Goal: Information Seeking & Learning: Learn about a topic

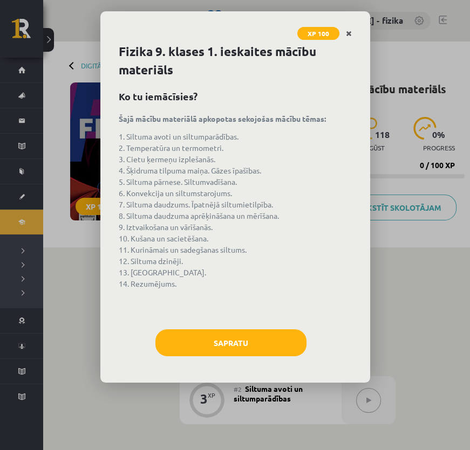
click at [355, 33] on link "Close" at bounding box center [348, 33] width 19 height 21
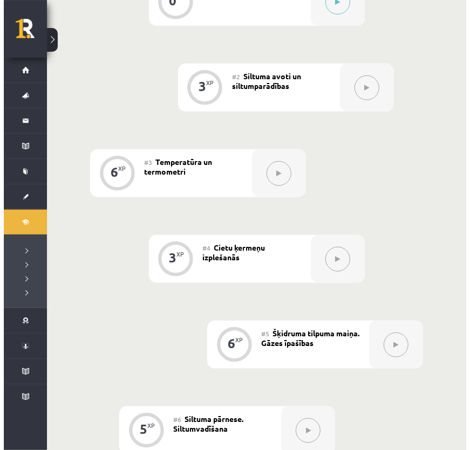
scroll to position [196, 0]
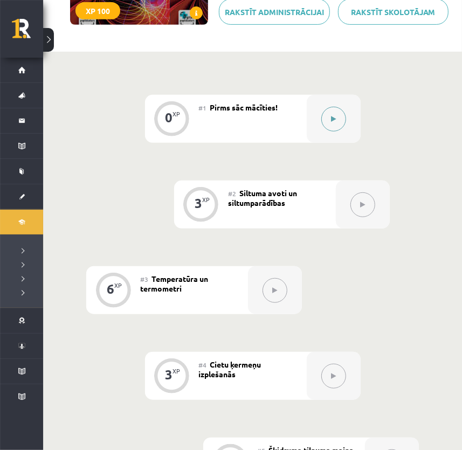
click at [338, 112] on button at bounding box center [333, 119] width 25 height 25
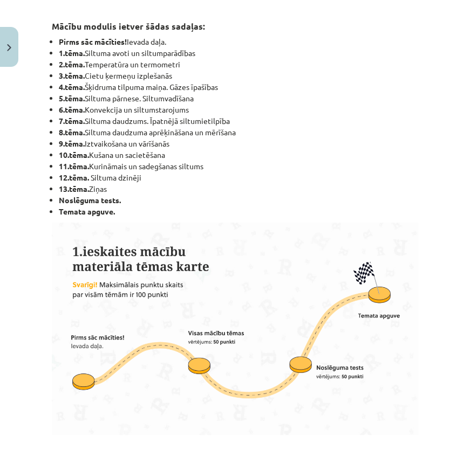
scroll to position [441, 0]
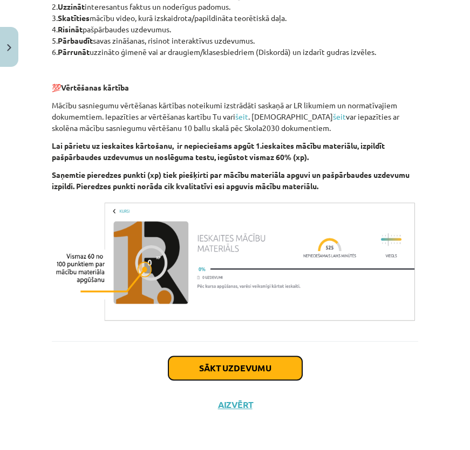
click at [244, 364] on button "Sākt uzdevumu" at bounding box center [235, 368] width 134 height 24
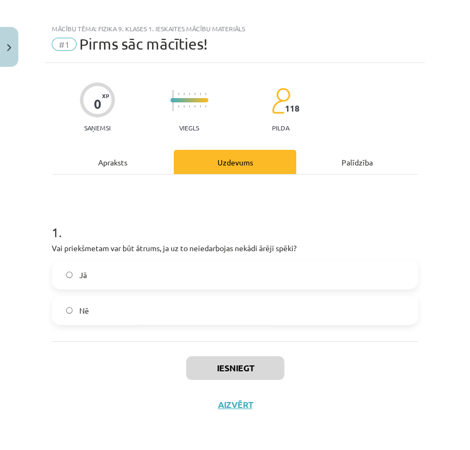
click at [138, 282] on label "Jā" at bounding box center [235, 275] width 364 height 27
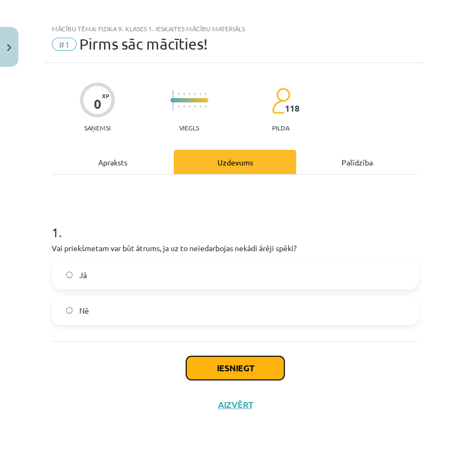
click at [249, 363] on button "Iesniegt" at bounding box center [235, 368] width 98 height 24
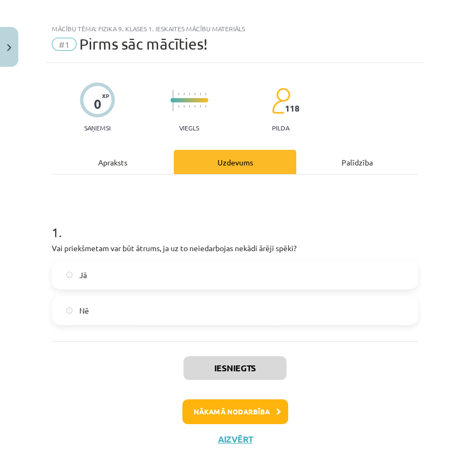
scroll to position [43, 0]
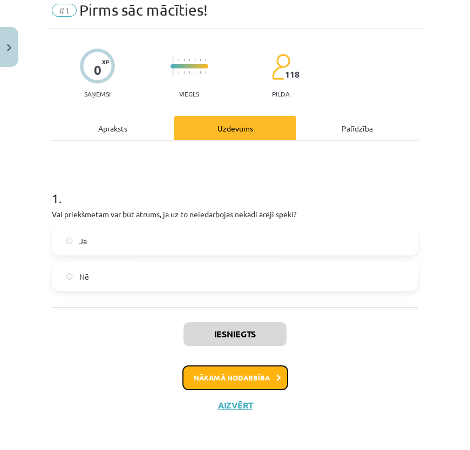
click at [217, 366] on button "Nākamā nodarbība" at bounding box center [235, 378] width 106 height 25
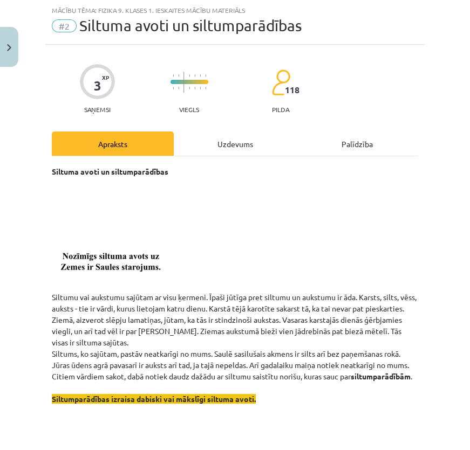
scroll to position [370, 0]
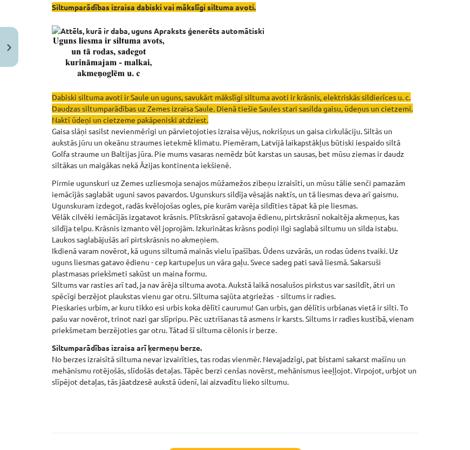
click at [54, 37] on img at bounding box center [158, 30] width 212 height 11
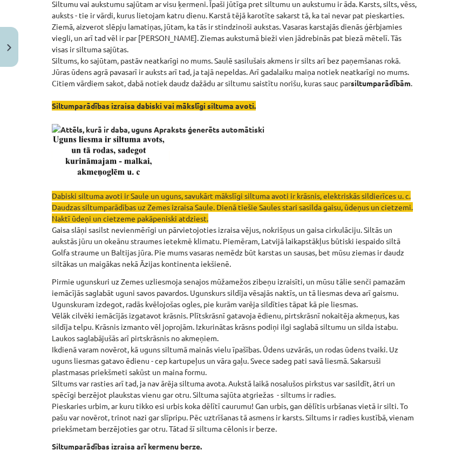
scroll to position [129, 0]
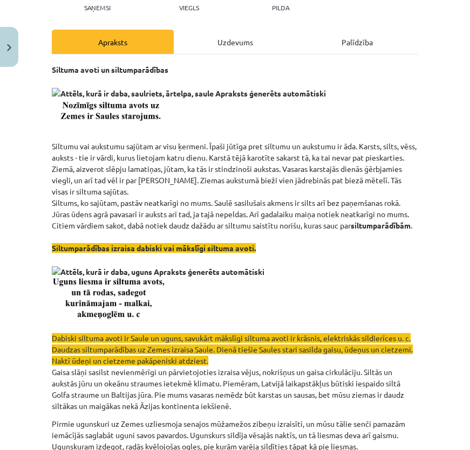
click at [53, 90] on img at bounding box center [189, 93] width 274 height 11
click at [54, 92] on img at bounding box center [189, 93] width 274 height 11
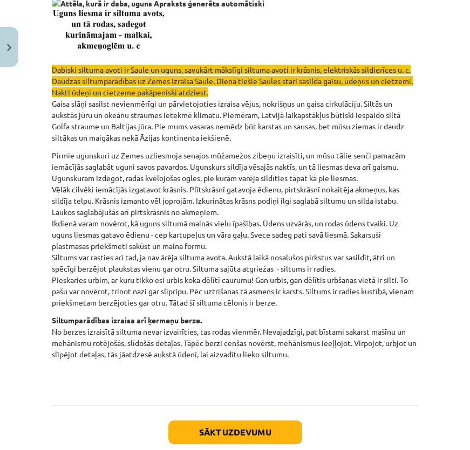
scroll to position [276, 0]
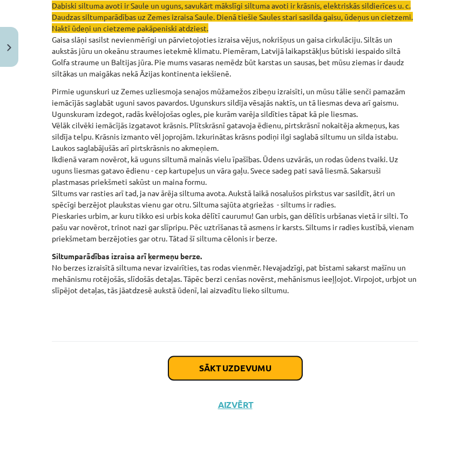
click at [239, 363] on button "Sākt uzdevumu" at bounding box center [235, 368] width 134 height 24
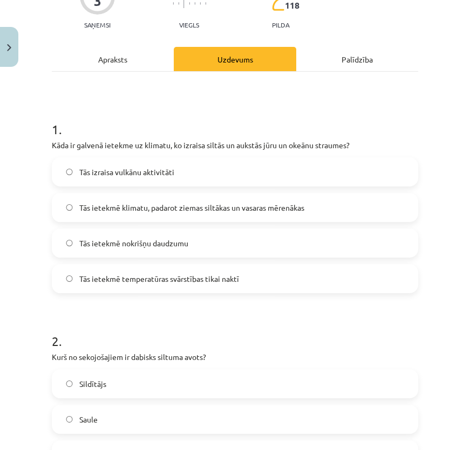
scroll to position [27, 0]
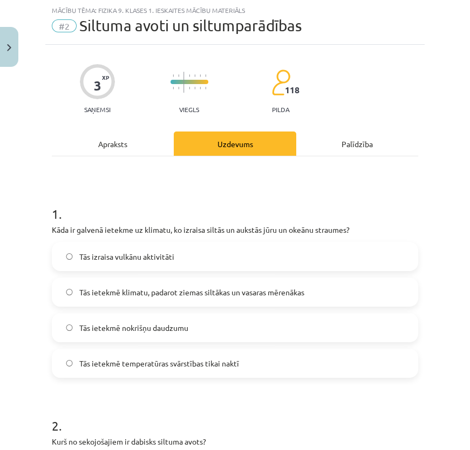
click at [208, 308] on div "Tās izraisa vulkānu aktivitāti Tās ietekmē klimatu, padarot ziemas siltākas un …" at bounding box center [235, 310] width 366 height 136
click at [207, 322] on label "Tās ietekmē nokrišņu daudzumu" at bounding box center [235, 327] width 364 height 27
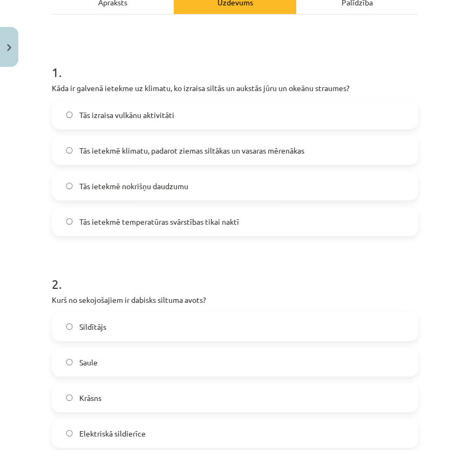
scroll to position [174, 0]
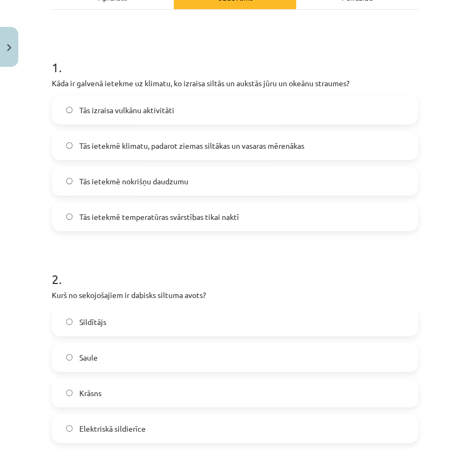
click at [218, 324] on label "Sildītājs" at bounding box center [235, 321] width 364 height 27
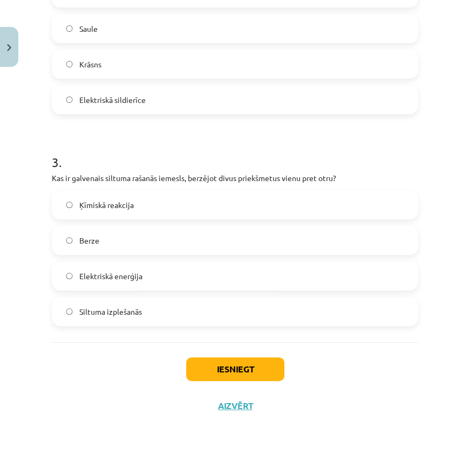
scroll to position [503, 0]
click at [184, 277] on label "Elektriskā enerģija" at bounding box center [235, 275] width 364 height 27
click at [197, 359] on button "Iesniegt" at bounding box center [235, 369] width 98 height 24
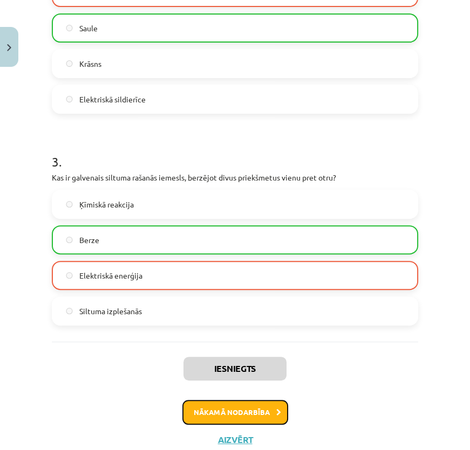
click at [269, 412] on button "Nākamā nodarbība" at bounding box center [235, 412] width 106 height 25
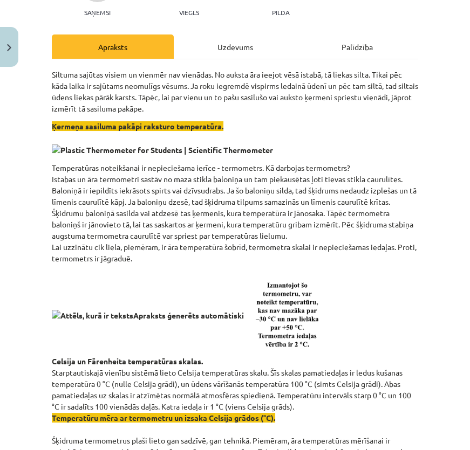
scroll to position [125, 0]
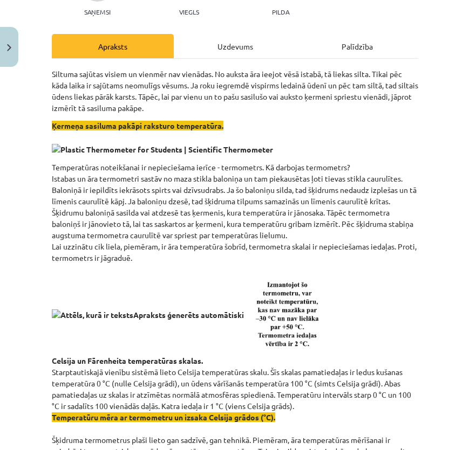
drag, startPoint x: 56, startPoint y: 312, endPoint x: 87, endPoint y: 315, distance: 31.5
click at [87, 315] on img at bounding box center [148, 315] width 192 height 11
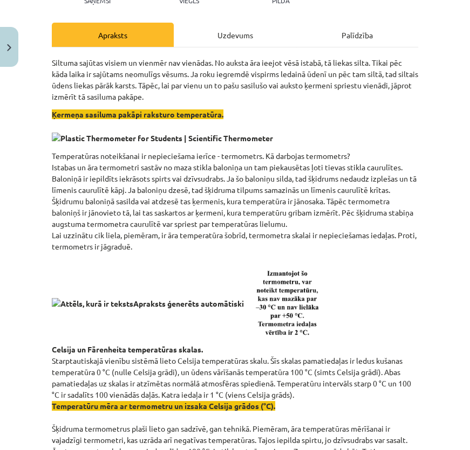
scroll to position [343, 0]
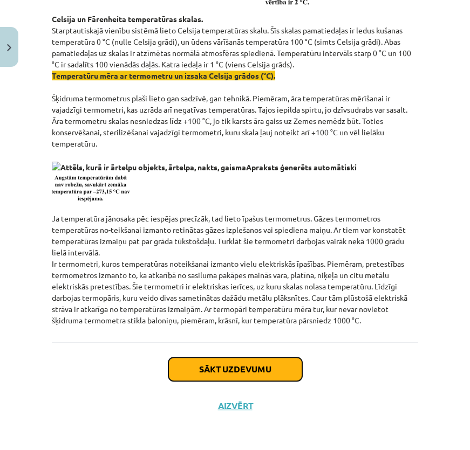
click at [264, 367] on button "Sākt uzdevumu" at bounding box center [235, 370] width 134 height 24
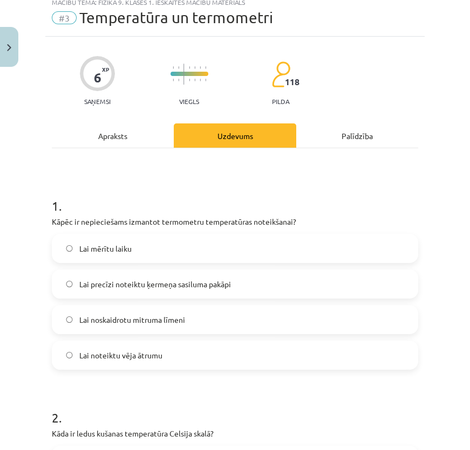
click at [173, 318] on div "Lai noskaidrotu mitruma līmeni" at bounding box center [235, 319] width 366 height 29
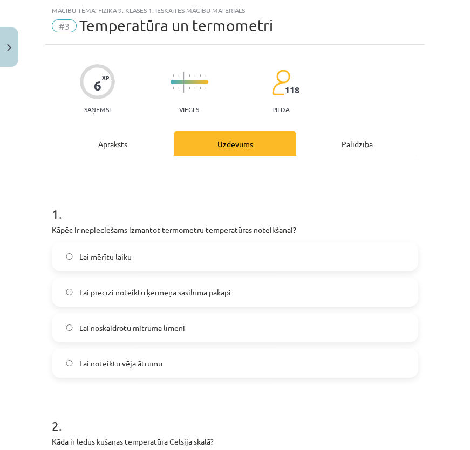
click at [170, 332] on span "Lai noskaidrotu mitruma līmeni" at bounding box center [132, 327] width 106 height 11
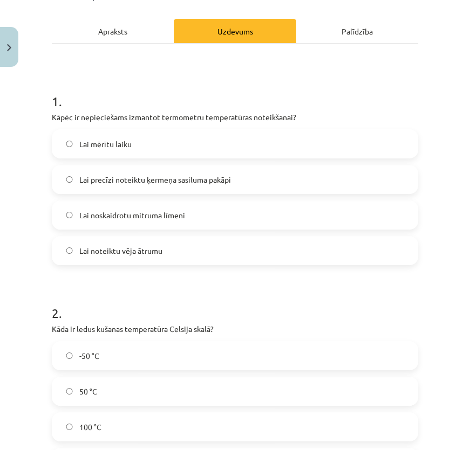
scroll to position [272, 0]
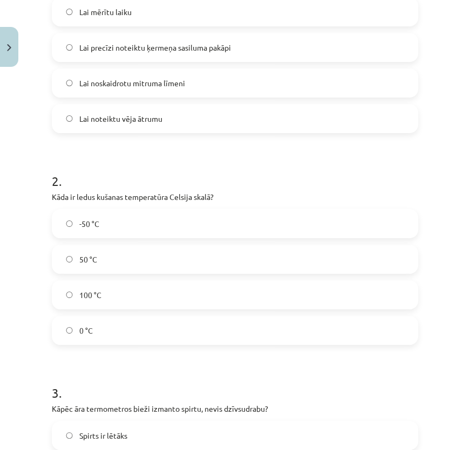
click at [188, 274] on div "-50 °C 50 °C 100 °C 0 °C" at bounding box center [235, 277] width 366 height 136
click at [189, 250] on label "50 °C" at bounding box center [235, 259] width 364 height 27
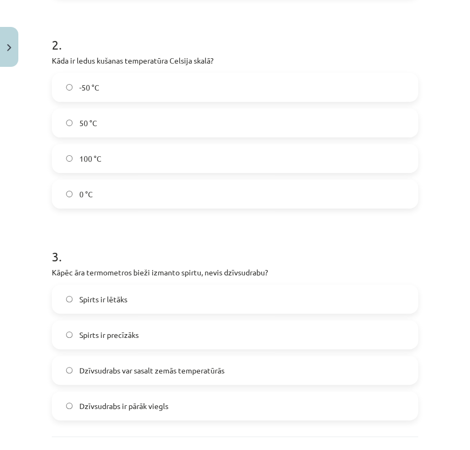
scroll to position [503, 0]
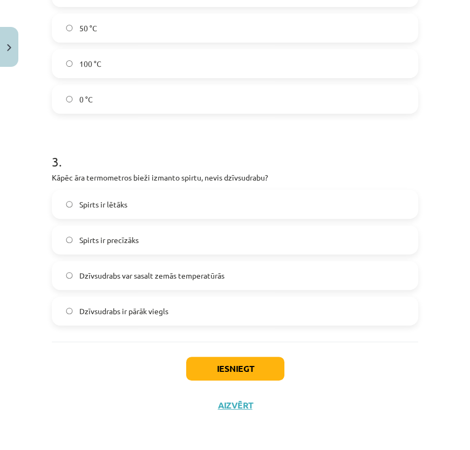
click at [155, 266] on label "Dzīvsudrabs var sasalt zemās temperatūrās" at bounding box center [235, 275] width 364 height 27
click at [239, 378] on button "Iesniegt" at bounding box center [235, 369] width 98 height 24
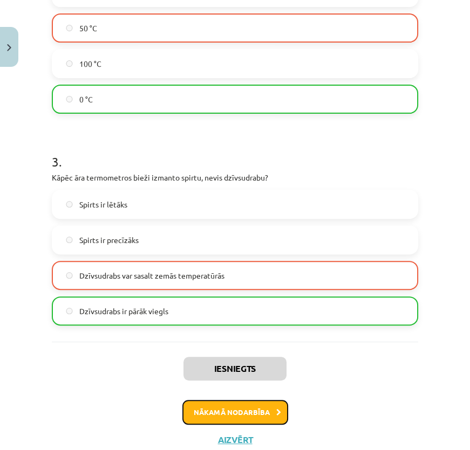
click at [250, 417] on button "Nākamā nodarbība" at bounding box center [235, 412] width 106 height 25
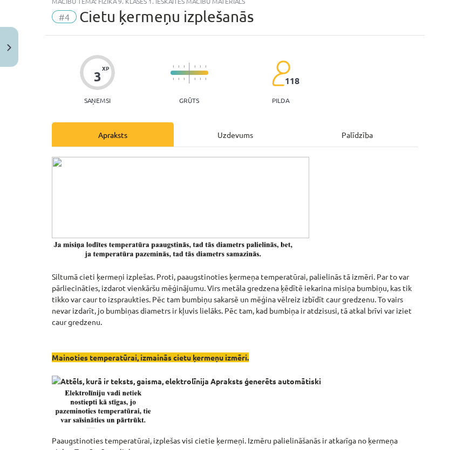
scroll to position [27, 0]
